Goal: Task Accomplishment & Management: Use online tool/utility

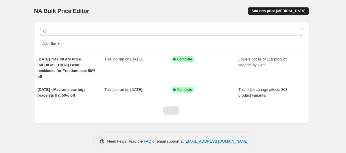
click at [287, 10] on span "Add new price [MEDICAL_DATA]" at bounding box center [279, 11] width 54 height 5
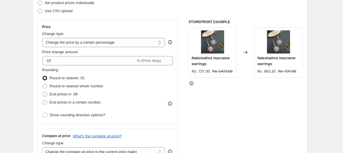
scroll to position [87, 0]
click at [121, 45] on select "Change the price to a certain amount Change the price by a certain amount Chang…" at bounding box center [103, 42] width 123 height 9
select select "to"
click at [43, 38] on select "Change the price to a certain amount Change the price by a certain amount Chang…" at bounding box center [103, 42] width 123 height 9
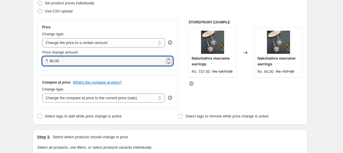
drag, startPoint x: 61, startPoint y: 60, endPoint x: 40, endPoint y: 59, distance: 21.5
click at [40, 59] on div "Price Change type Change the price to a certain amount Change the price by a ce…" at bounding box center [107, 45] width 141 height 51
type input "40"
drag, startPoint x: 67, startPoint y: 60, endPoint x: 32, endPoint y: 61, distance: 35.1
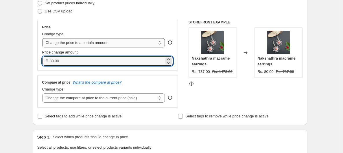
type input "0.00"
click at [105, 43] on select "Change the price to a certain amount Change the price by a certain amount Chang…" at bounding box center [103, 42] width 123 height 9
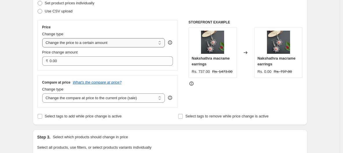
select select "percentage"
click at [43, 38] on select "Change the price to a certain amount Change the price by a certain amount Chang…" at bounding box center [103, 42] width 123 height 9
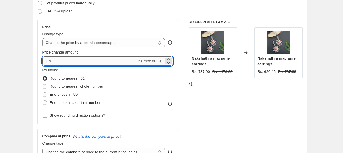
drag, startPoint x: 100, startPoint y: 57, endPoint x: 48, endPoint y: 59, distance: 52.5
click at [48, 59] on input "-15" at bounding box center [89, 60] width 94 height 9
click at [48, 63] on input "-15" at bounding box center [89, 60] width 94 height 9
drag, startPoint x: 67, startPoint y: 60, endPoint x: 42, endPoint y: 61, distance: 25.2
click at [42, 61] on div "Price Change type Change the price to a certain amount Change the price by a ce…" at bounding box center [107, 72] width 141 height 105
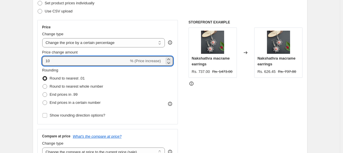
type input "10"
click at [182, 87] on div "Price Change type Change the price to a certain amount Change the price by a ce…" at bounding box center [170, 91] width 266 height 142
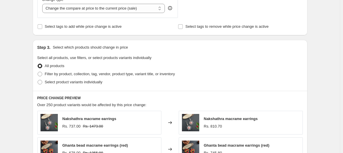
scroll to position [231, 0]
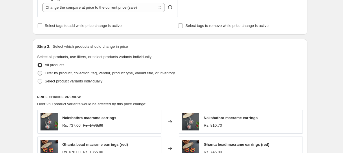
click at [62, 74] on span "Filter by product, collection, tag, vendor, product type, variant title, or inv…" at bounding box center [110, 73] width 130 height 4
click at [38, 71] on input "Filter by product, collection, tag, vendor, product type, variant title, or inv…" at bounding box center [38, 71] width 0 height 0
radio input "true"
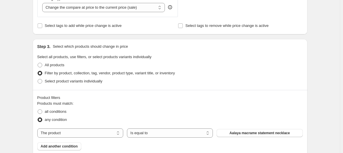
scroll to position [261, 0]
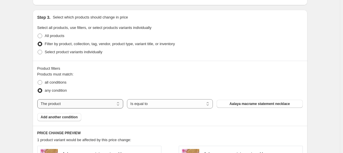
click at [101, 103] on select "The product The product's collection The product's tag The product's vendor The…" at bounding box center [80, 103] width 86 height 9
select select "collection"
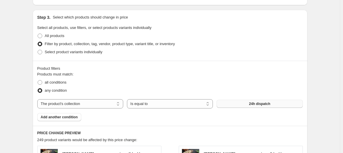
click at [273, 105] on button "24h dispatch" at bounding box center [260, 104] width 86 height 8
click at [71, 117] on span "Add another condition" at bounding box center [59, 117] width 37 height 5
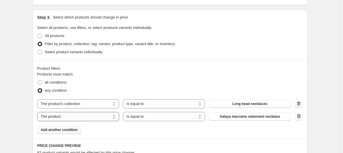
click at [109, 118] on select "The product The product's collection The product's tag The product's vendor The…" at bounding box center [78, 116] width 82 height 9
select select "collection"
click at [167, 118] on select "Is equal to Is not equal to" at bounding box center [164, 116] width 82 height 9
click at [228, 115] on button "24h dispatch" at bounding box center [250, 117] width 82 height 8
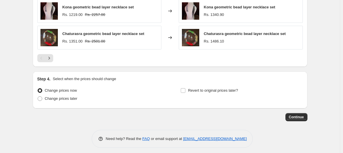
scroll to position [502, 0]
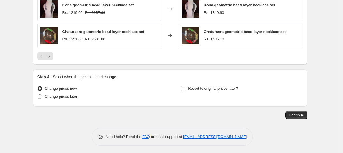
click at [41, 97] on span at bounding box center [40, 96] width 5 height 5
click at [38, 95] on input "Change prices later" at bounding box center [38, 94] width 0 height 0
radio input "true"
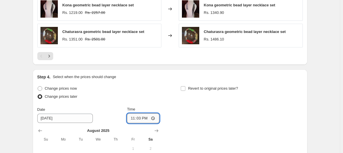
click at [141, 116] on input "23:03" at bounding box center [143, 119] width 32 height 10
type input "00:00"
click at [206, 118] on div "Change prices now Change prices later Date [DATE] Time 00:00 [DATE] Su Mo Tu We…" at bounding box center [170, 142] width 266 height 115
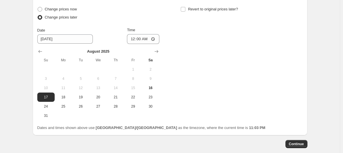
scroll to position [589, 0]
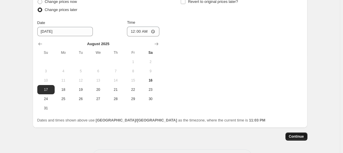
click at [304, 135] on span "Continue" at bounding box center [296, 136] width 15 height 5
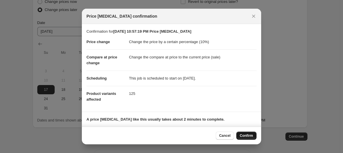
click at [251, 136] on span "Confirm" at bounding box center [246, 136] width 13 height 5
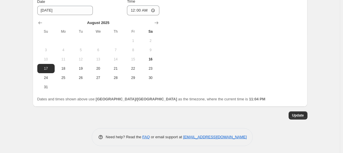
scroll to position [646, 0]
click at [299, 115] on span "Update" at bounding box center [299, 115] width 12 height 5
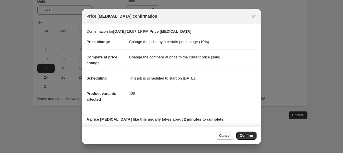
click at [230, 138] on button "Cancel" at bounding box center [225, 136] width 18 height 8
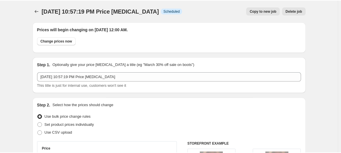
scroll to position [0, 0]
